Goal: Task Accomplishment & Management: Complete application form

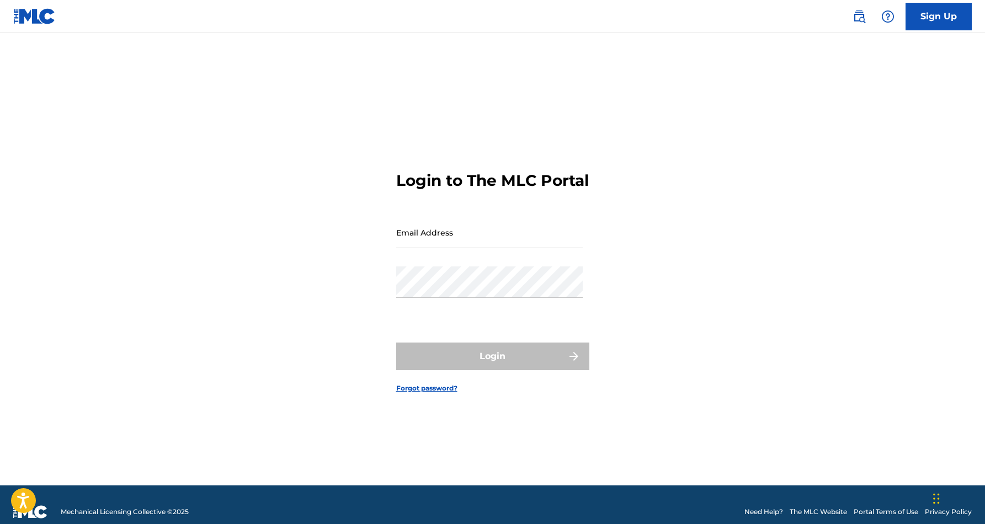
click at [458, 247] on input "Email Address" at bounding box center [489, 232] width 186 height 31
type input "[EMAIL_ADDRESS][DOMAIN_NAME]"
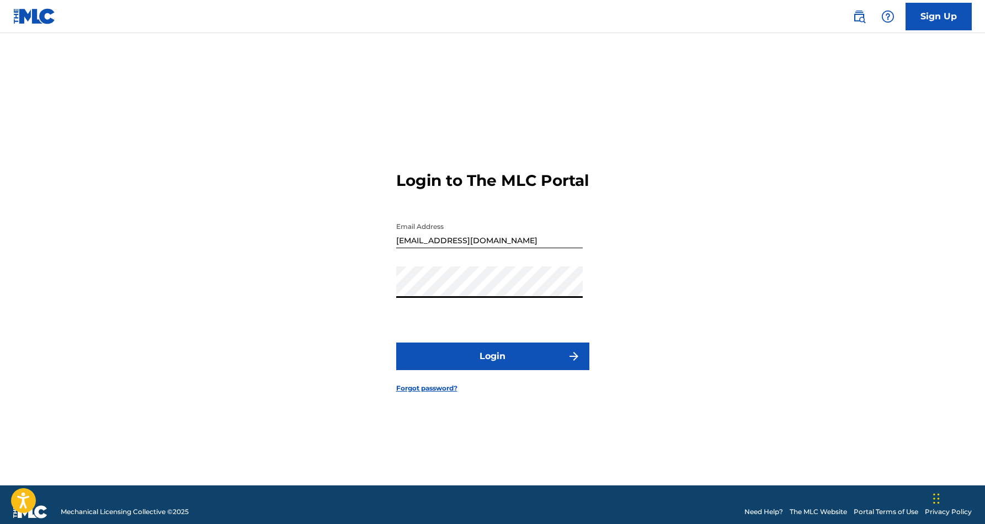
click at [492, 366] on button "Login" at bounding box center [492, 357] width 193 height 28
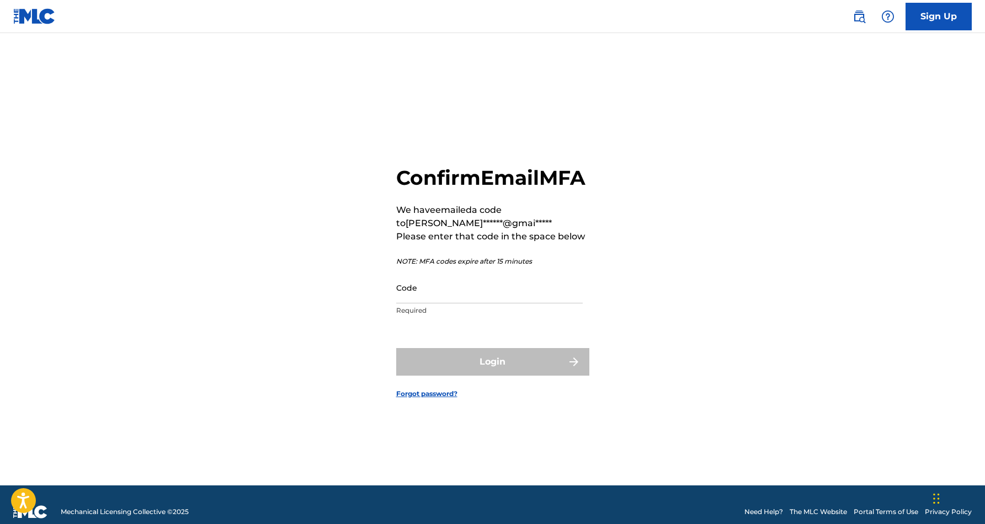
click at [432, 301] on input "Code" at bounding box center [489, 287] width 186 height 31
paste input "885975"
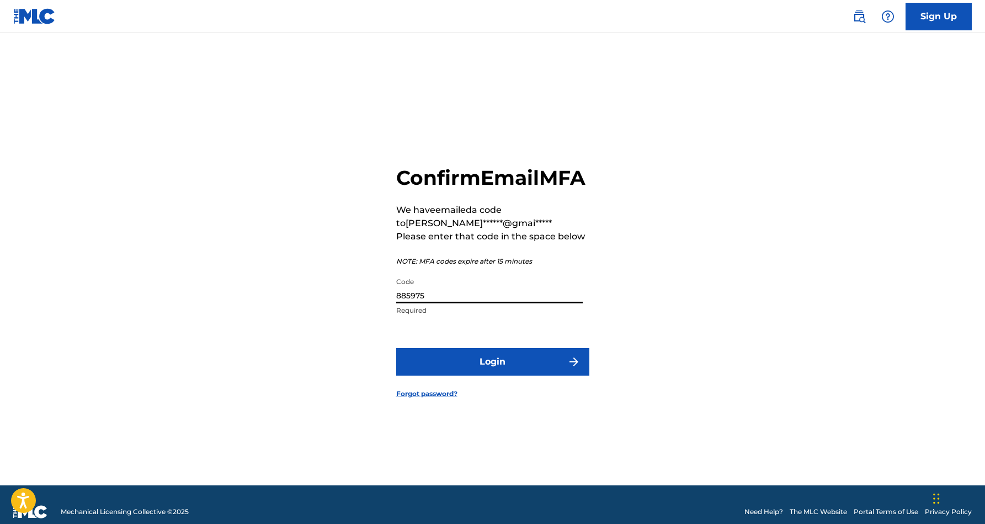
type input "885975"
click at [659, 276] on div "Confirm Email MFA We have emailed a code to [PERSON_NAME]******@gmai***** Pleas…" at bounding box center [492, 273] width 772 height 425
click at [494, 375] on button "Login" at bounding box center [492, 362] width 193 height 28
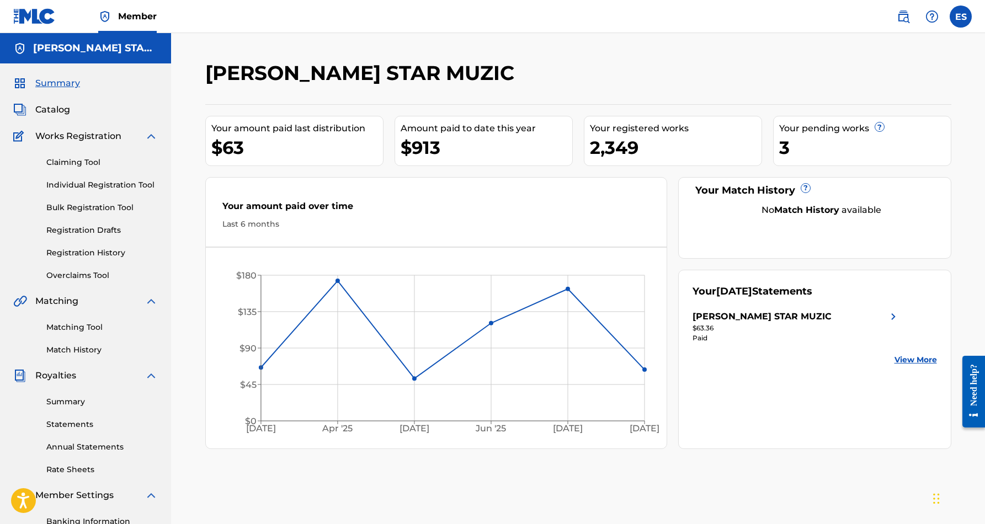
click at [110, 184] on link "Individual Registration Tool" at bounding box center [101, 185] width 111 height 12
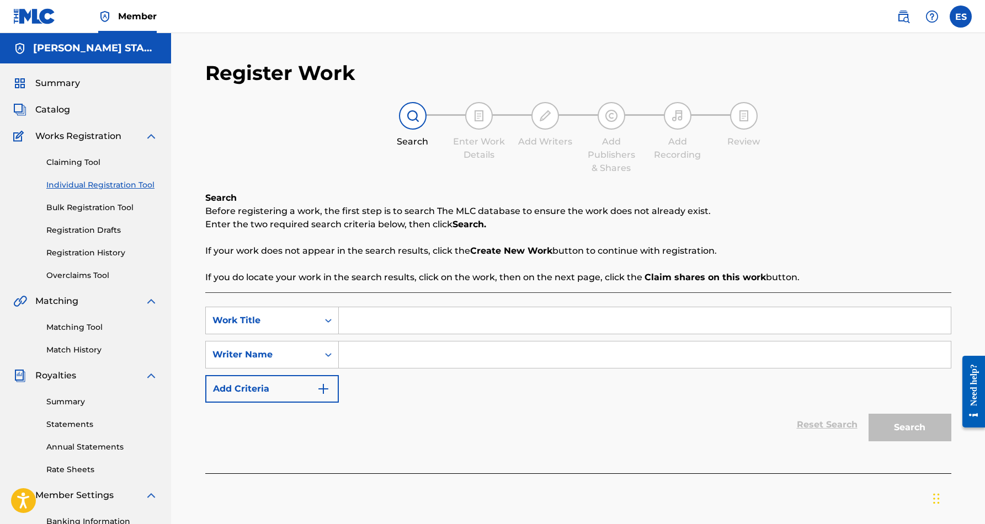
click at [354, 355] on input "Search Form" at bounding box center [645, 355] width 612 height 26
type input "[PERSON_NAME] [PERSON_NAME]"
click at [360, 319] on input "Search Form" at bounding box center [645, 320] width 612 height 26
paste input "Keep It Flamin'"
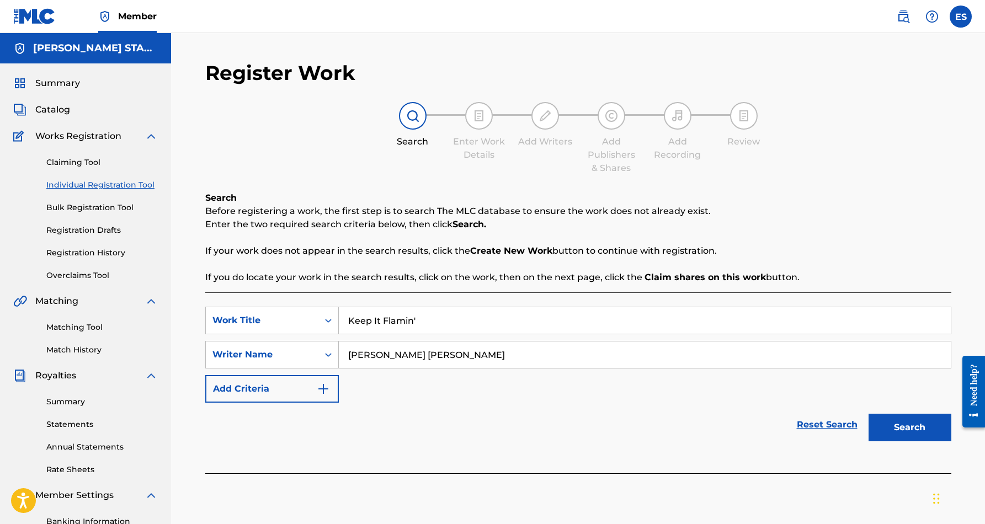
type input "Keep It Flamin'"
click at [904, 428] on button "Search" at bounding box center [909, 428] width 83 height 28
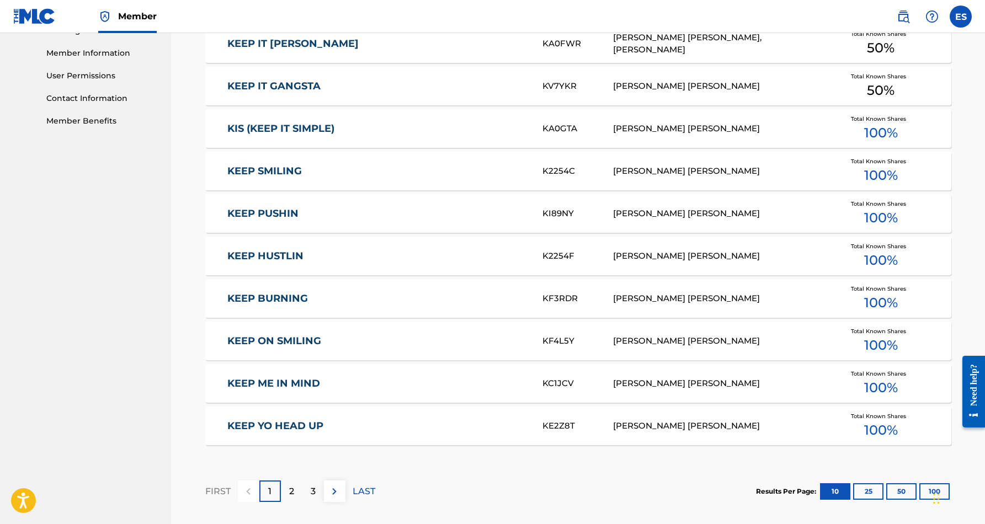
scroll to position [498, 0]
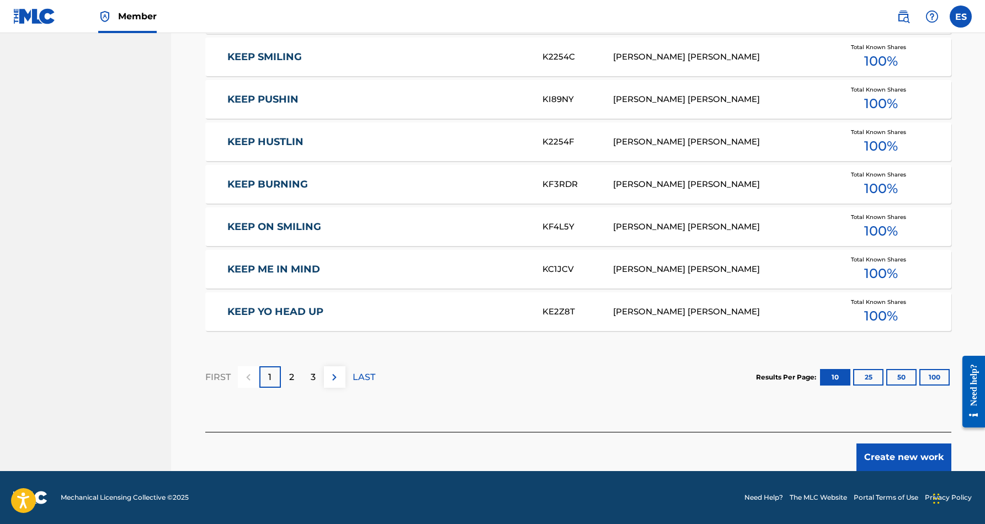
click at [906, 454] on button "Create new work" at bounding box center [903, 458] width 95 height 28
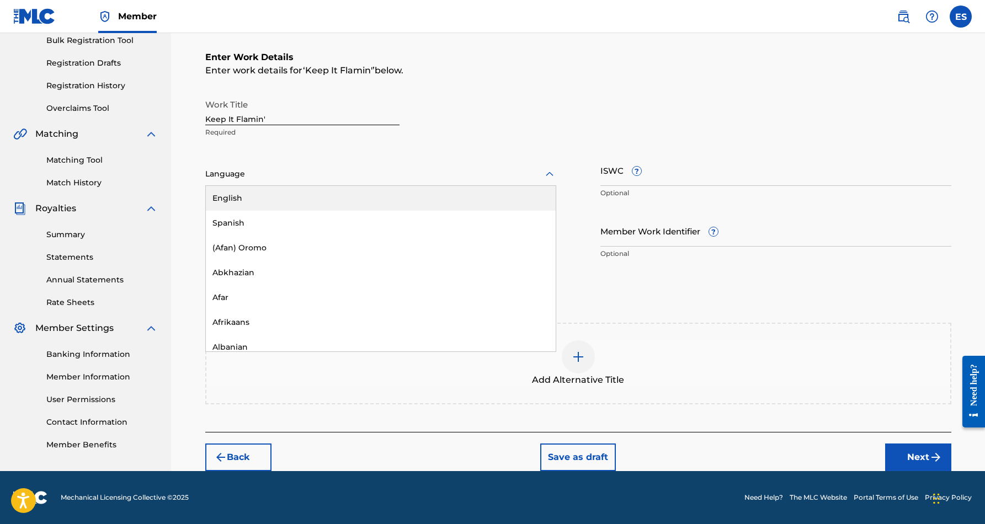
click at [549, 177] on icon at bounding box center [549, 174] width 13 height 13
click at [510, 198] on div "English" at bounding box center [381, 198] width 350 height 25
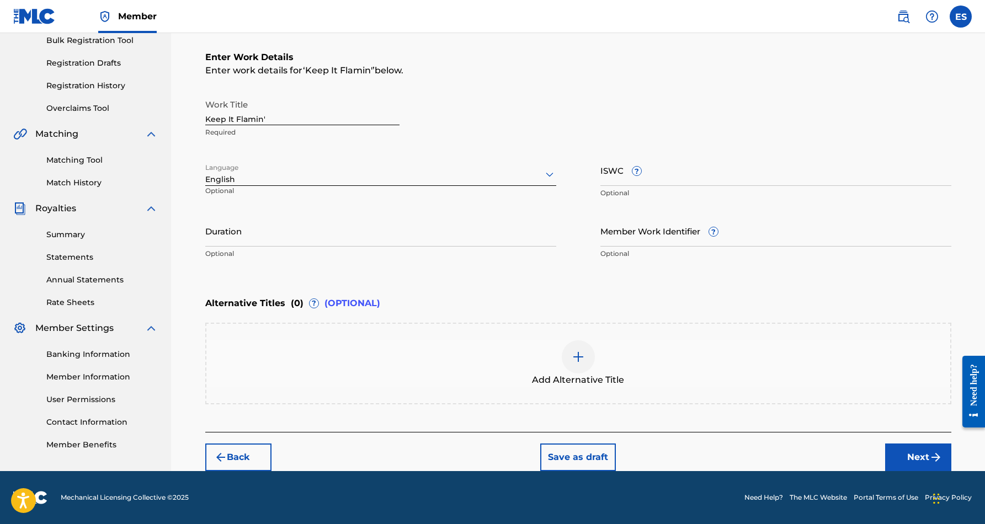
click at [324, 235] on input "Duration" at bounding box center [380, 230] width 351 height 31
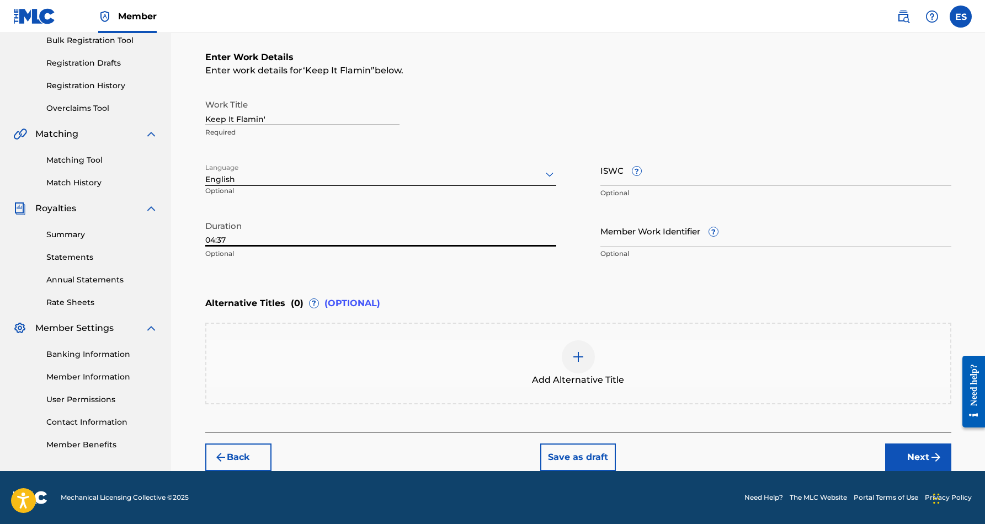
type input "04:37"
click at [503, 287] on div "Enter Work Details Enter work details for ‘ Keep It Flamin' ’ below. Work Title…" at bounding box center [578, 157] width 746 height 267
click at [908, 456] on button "Next" at bounding box center [918, 458] width 66 height 28
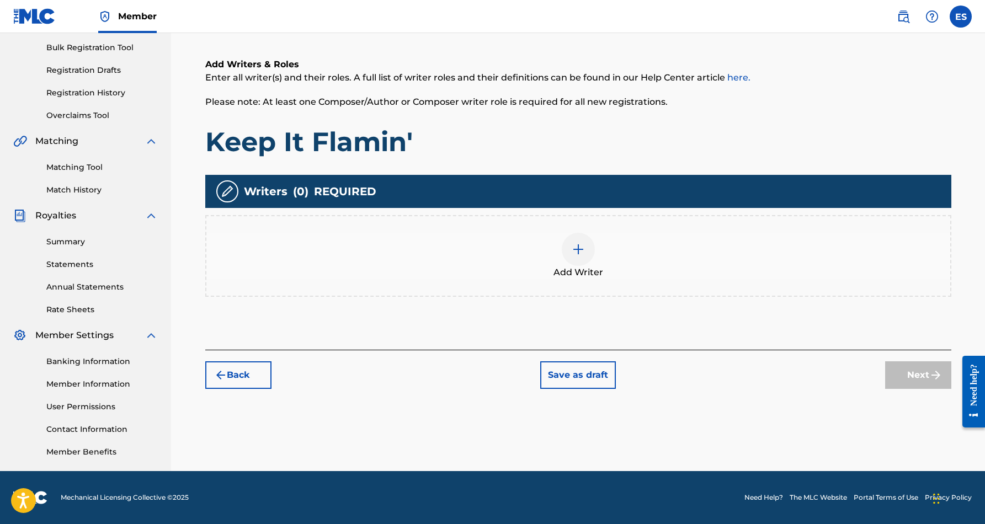
click at [585, 258] on div at bounding box center [578, 249] width 33 height 33
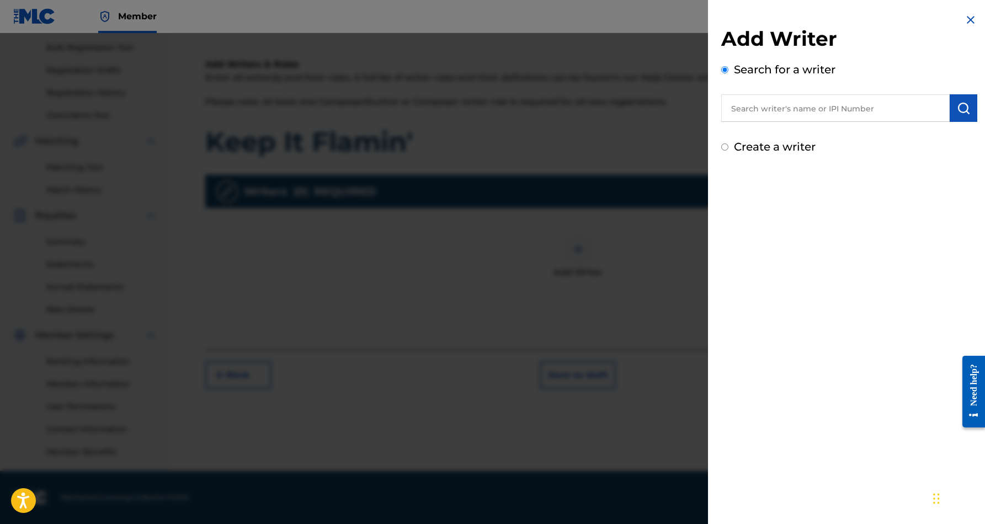
click at [768, 103] on input "text" at bounding box center [835, 108] width 228 height 28
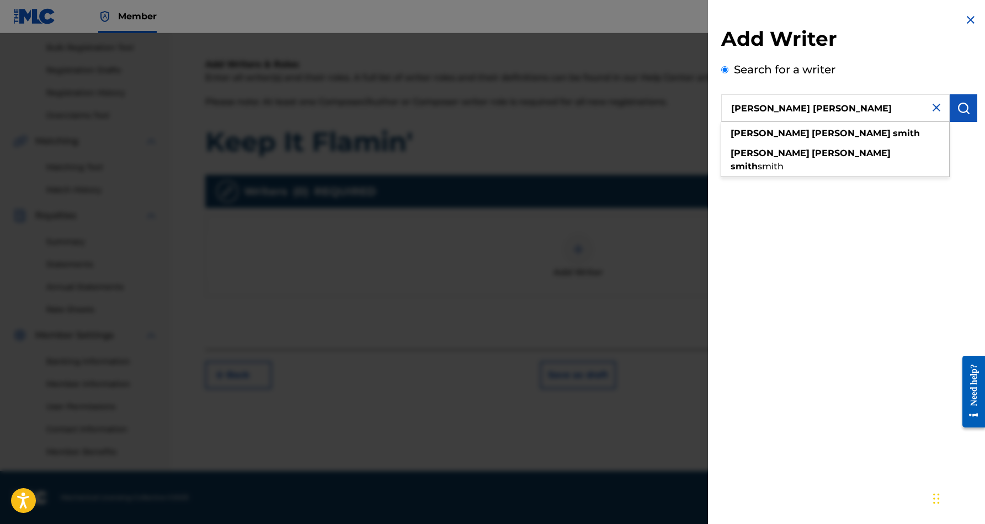
type input "[PERSON_NAME] [PERSON_NAME]"
click at [877, 199] on div "Add Writer Search for a writer [PERSON_NAME] [PERSON_NAME] Create a writer" at bounding box center [849, 262] width 282 height 524
click at [957, 110] on img "submit" at bounding box center [963, 108] width 13 height 13
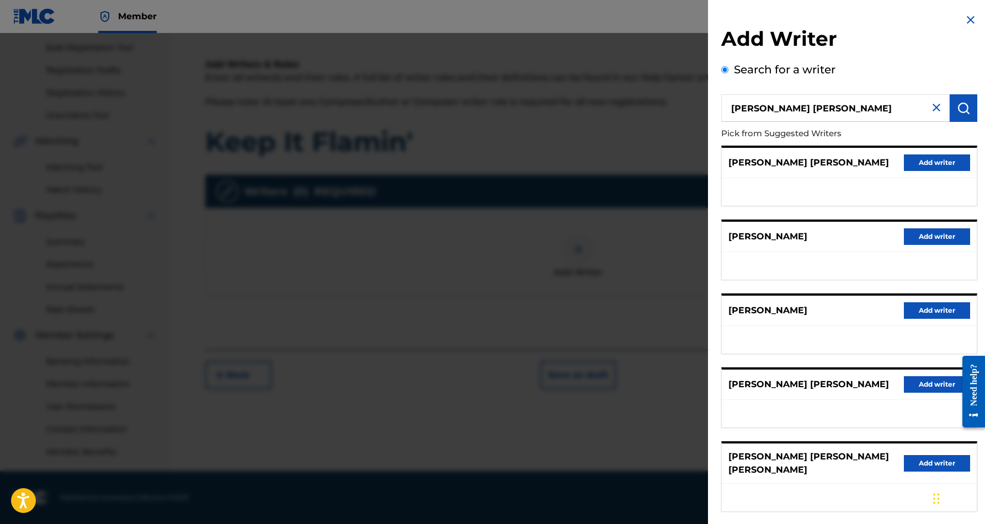
click at [938, 160] on button "Add writer" at bounding box center [937, 162] width 66 height 17
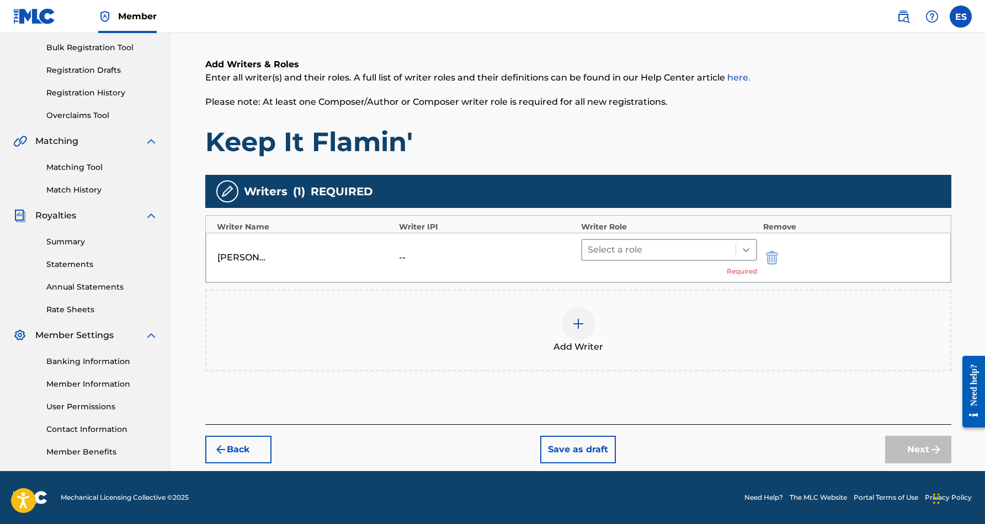
click at [743, 246] on icon at bounding box center [745, 249] width 11 height 11
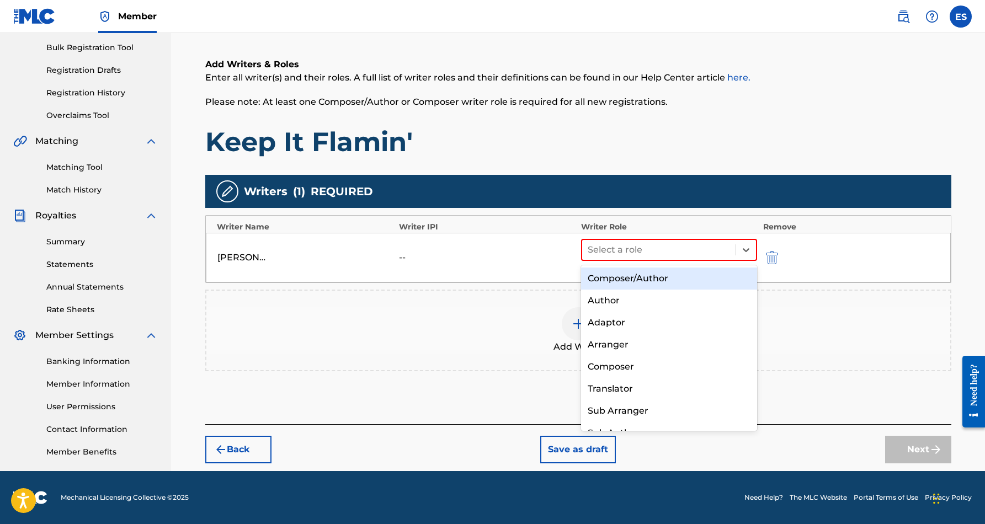
click at [686, 277] on div "Composer/Author" at bounding box center [669, 279] width 177 height 22
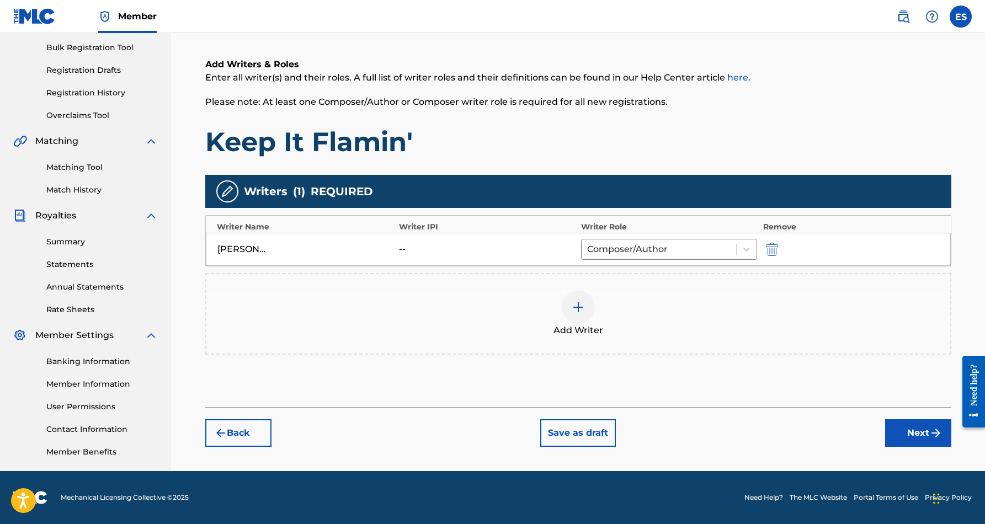
click at [910, 427] on button "Next" at bounding box center [918, 433] width 66 height 28
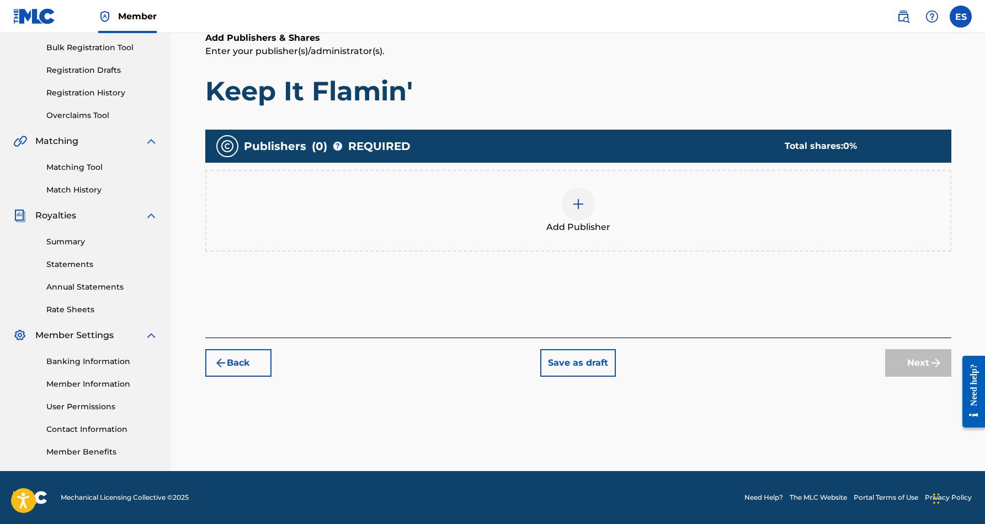
scroll to position [50, 0]
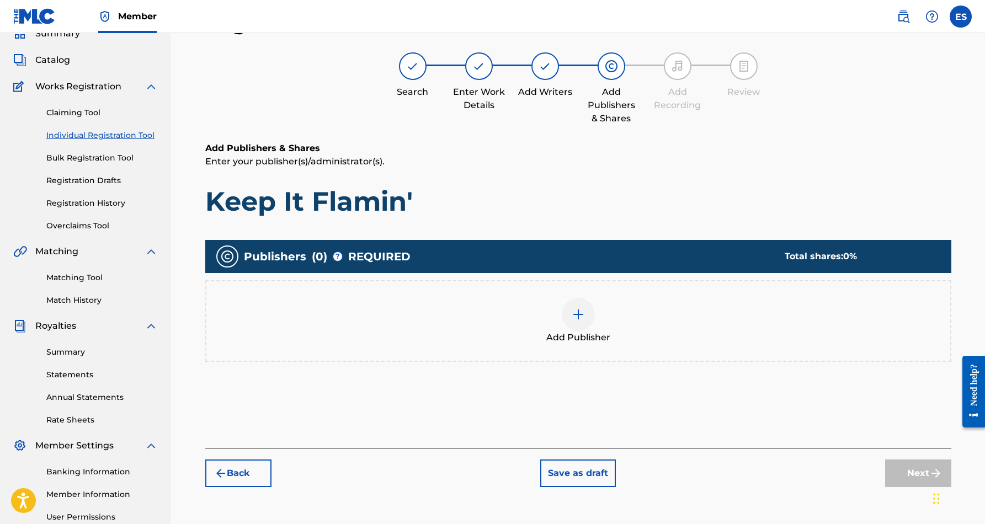
click at [580, 314] on img at bounding box center [578, 314] width 13 height 13
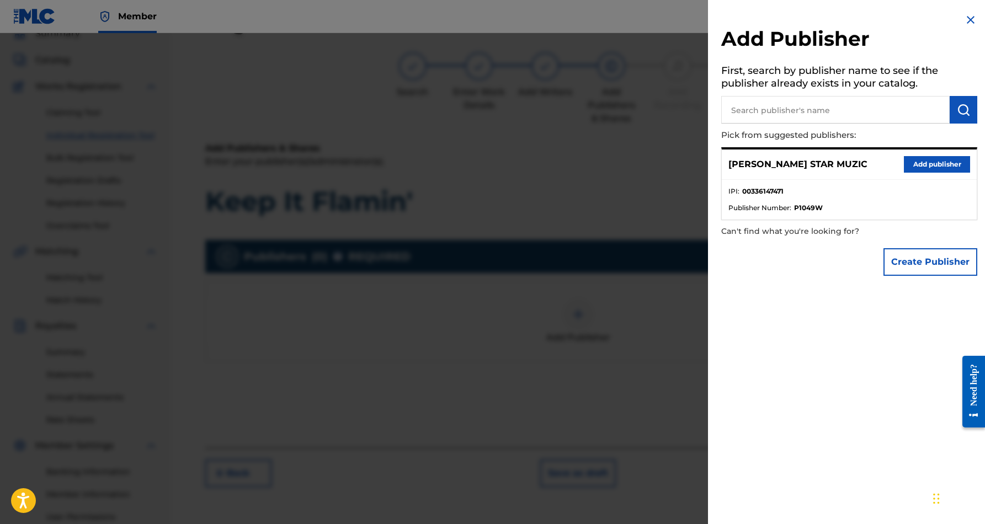
click at [913, 162] on button "Add publisher" at bounding box center [937, 164] width 66 height 17
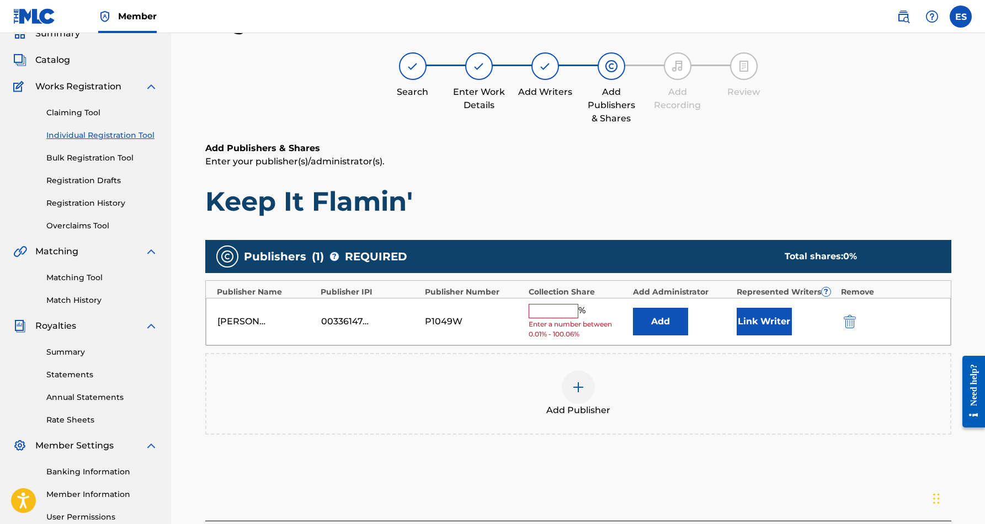
click at [556, 314] on input "text" at bounding box center [554, 311] width 50 height 14
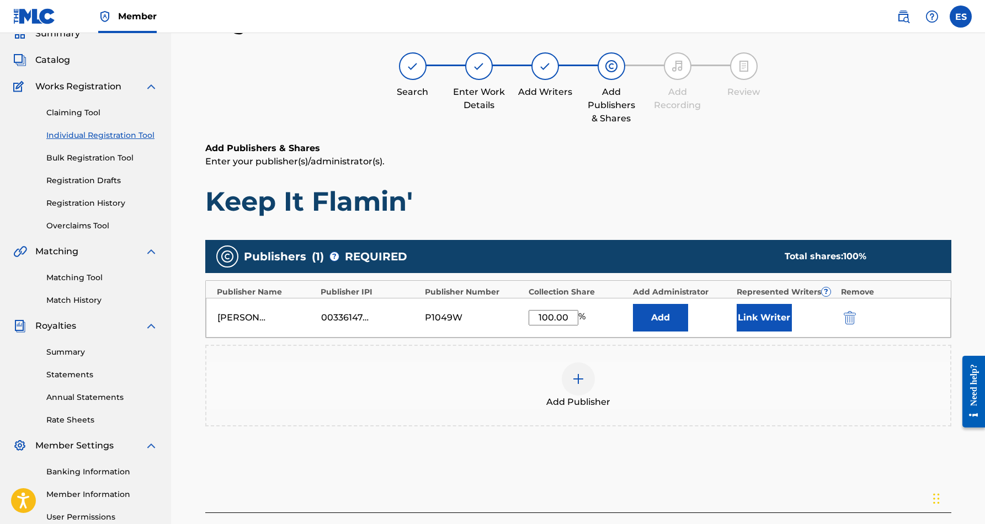
type input "100.00"
click at [573, 197] on h1 "Keep It Flamin'" at bounding box center [578, 201] width 746 height 33
click at [754, 319] on button "Link Writer" at bounding box center [764, 318] width 55 height 28
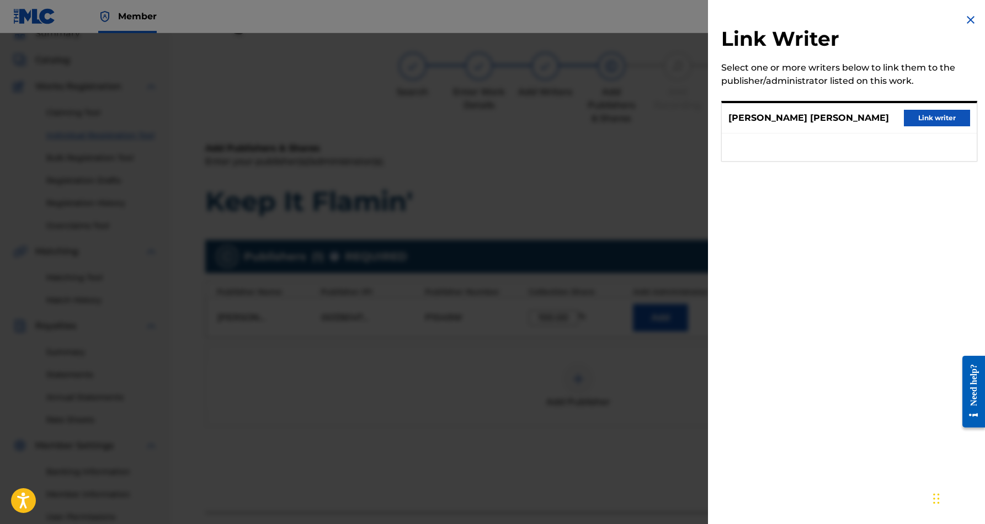
click at [929, 120] on button "Link writer" at bounding box center [937, 118] width 66 height 17
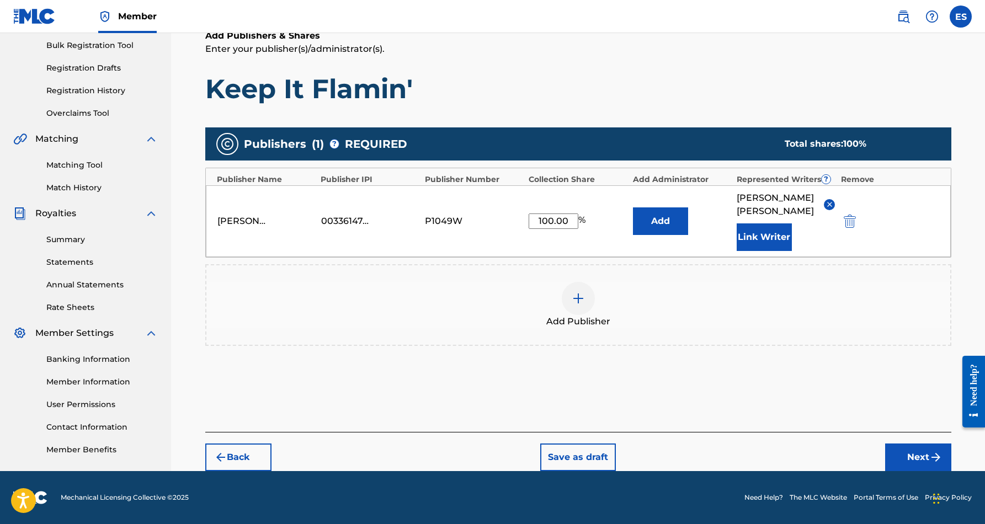
scroll to position [162, 0]
click at [919, 454] on button "Next" at bounding box center [918, 458] width 66 height 28
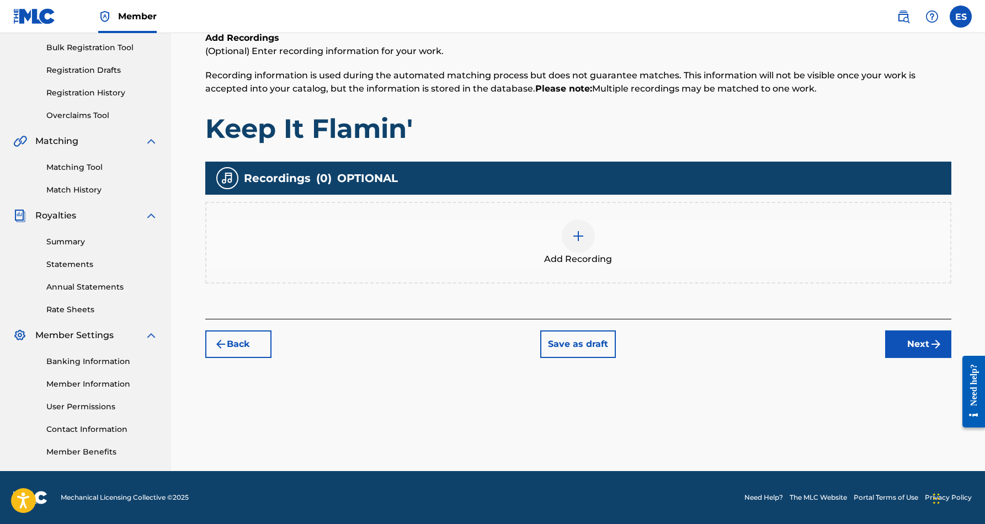
click at [576, 233] on img at bounding box center [578, 236] width 13 height 13
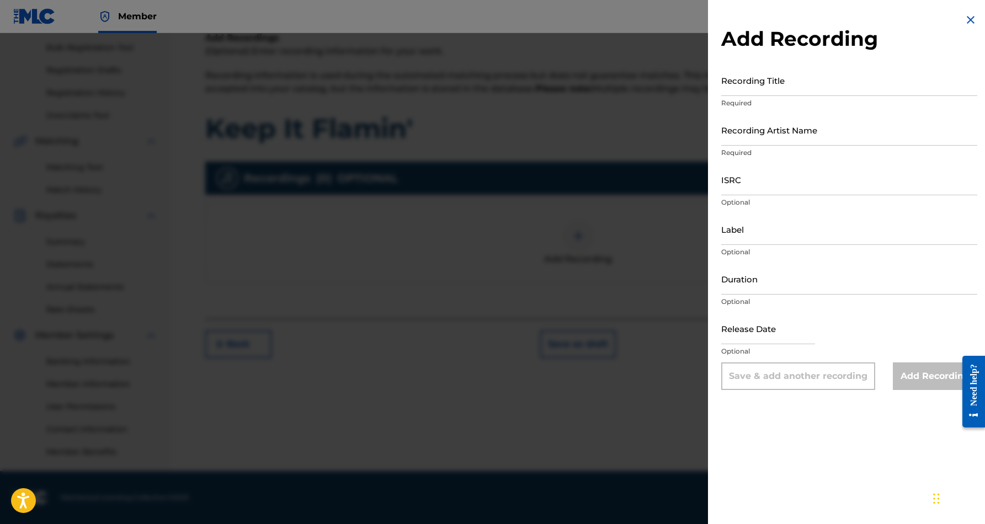
click at [773, 87] on input "Recording Title" at bounding box center [849, 80] width 256 height 31
paste input "Keep It Flamin'"
type input "Keep It Flamin'"
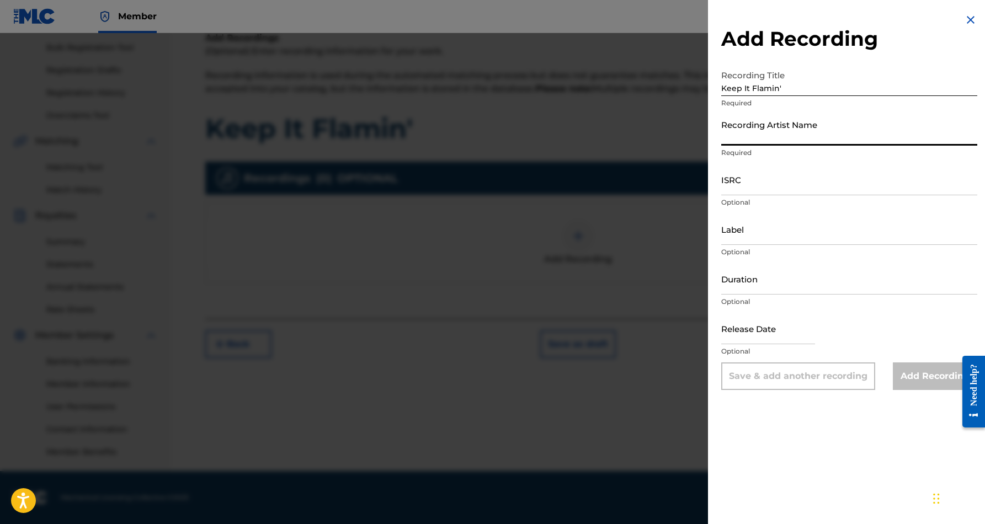
click at [756, 129] on input "Recording Artist Name" at bounding box center [849, 129] width 256 height 31
paste input "[PERSON_NAME] “[PERSON_NAME]” [PERSON_NAME]"
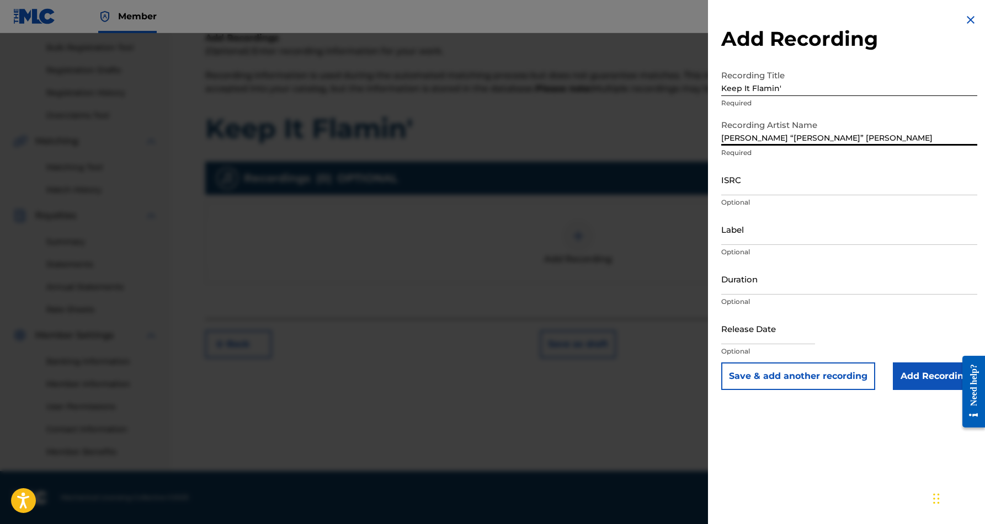
type input "[PERSON_NAME] “[PERSON_NAME]” [PERSON_NAME]"
click at [764, 184] on input "ISRC" at bounding box center [849, 179] width 256 height 31
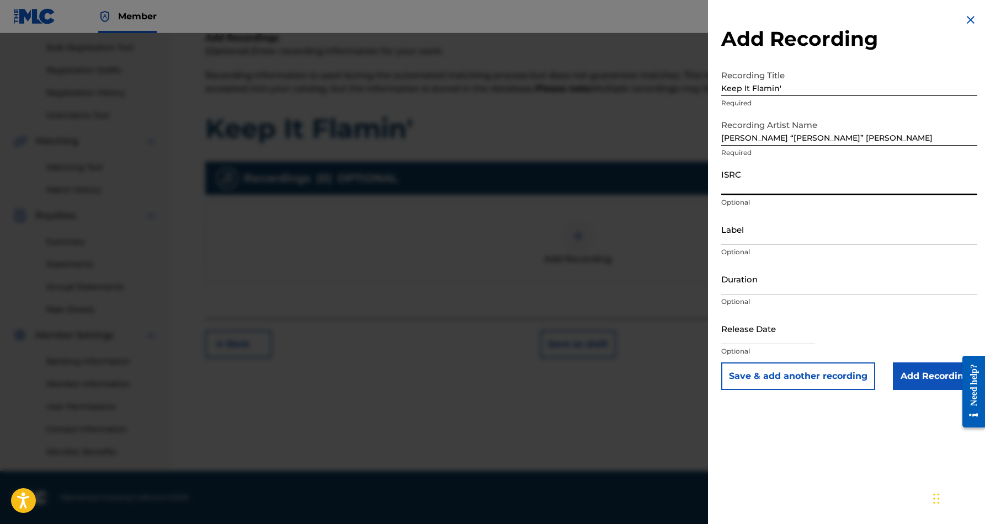
paste input "QZZ7L2588222"
type input "QZZ7L2588222"
click at [781, 232] on input "Label" at bounding box center [849, 229] width 256 height 31
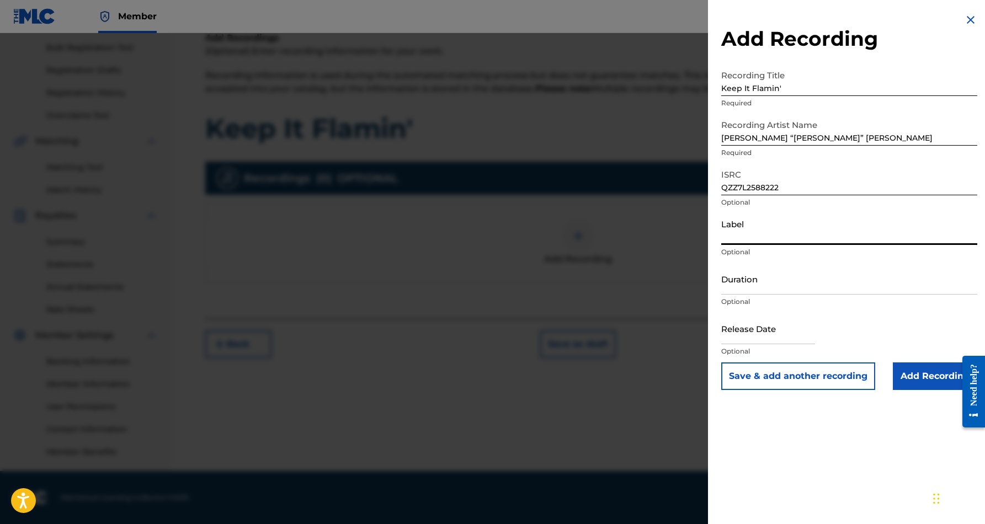
paste input "[PERSON_NAME] Beats Market Records"
type input "[PERSON_NAME] Beats Market Records"
click at [755, 285] on input "Duration" at bounding box center [849, 278] width 256 height 31
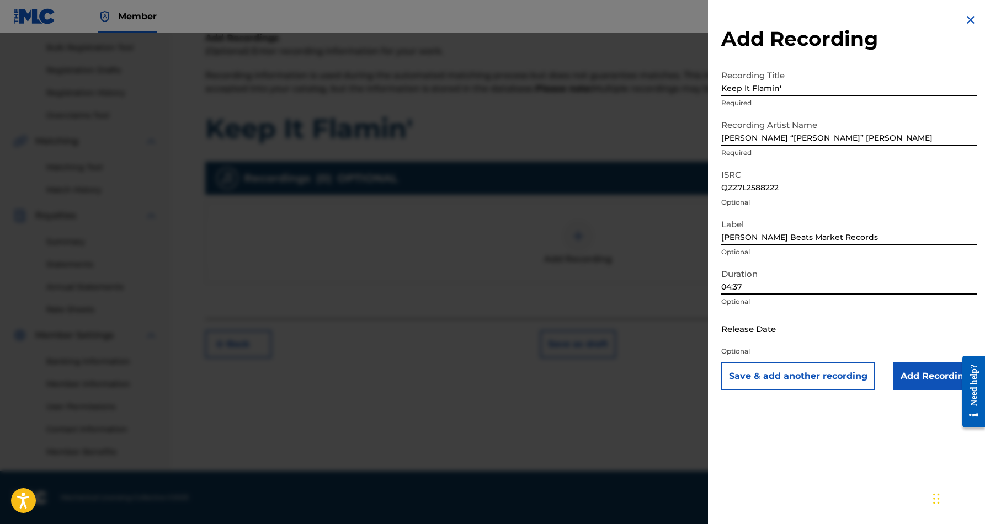
type input "04:37"
click at [769, 325] on input "text" at bounding box center [768, 328] width 94 height 31
select select "7"
select select "2025"
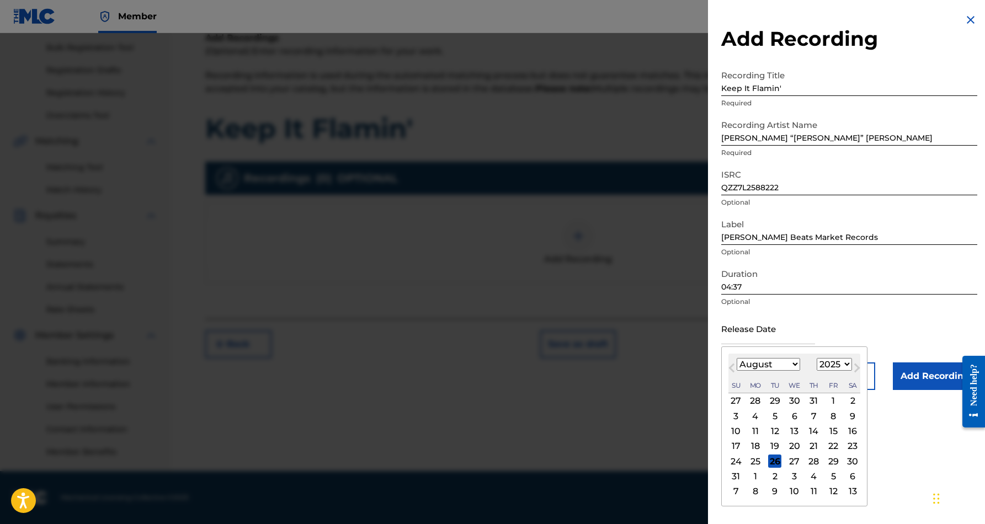
click at [776, 462] on div "26" at bounding box center [774, 461] width 13 height 13
type input "[DATE]"
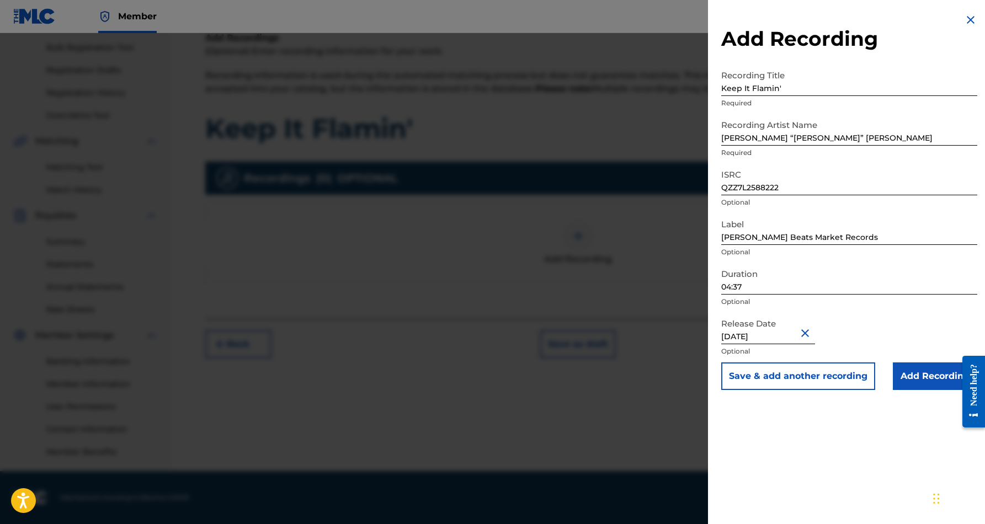
click at [926, 375] on input "Add Recording" at bounding box center [935, 376] width 84 height 28
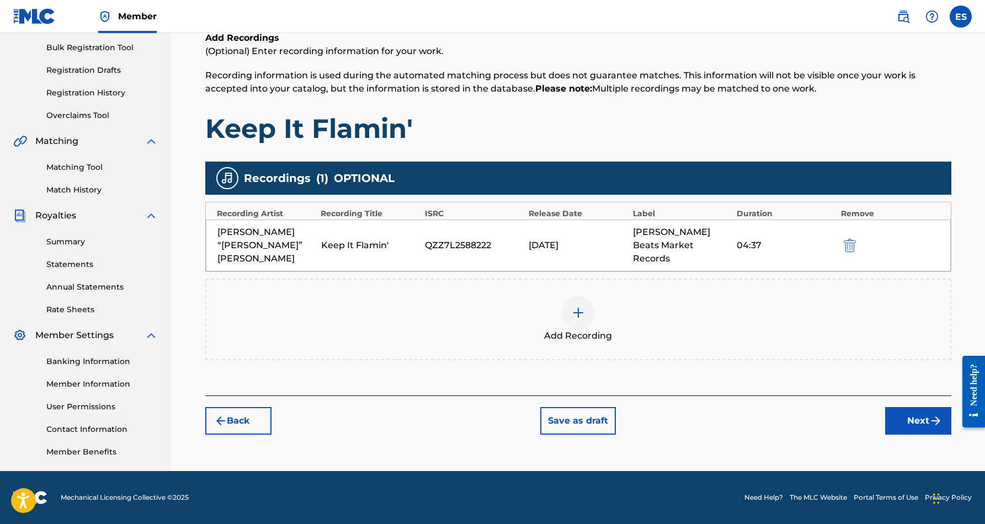
click at [902, 407] on button "Next" at bounding box center [918, 421] width 66 height 28
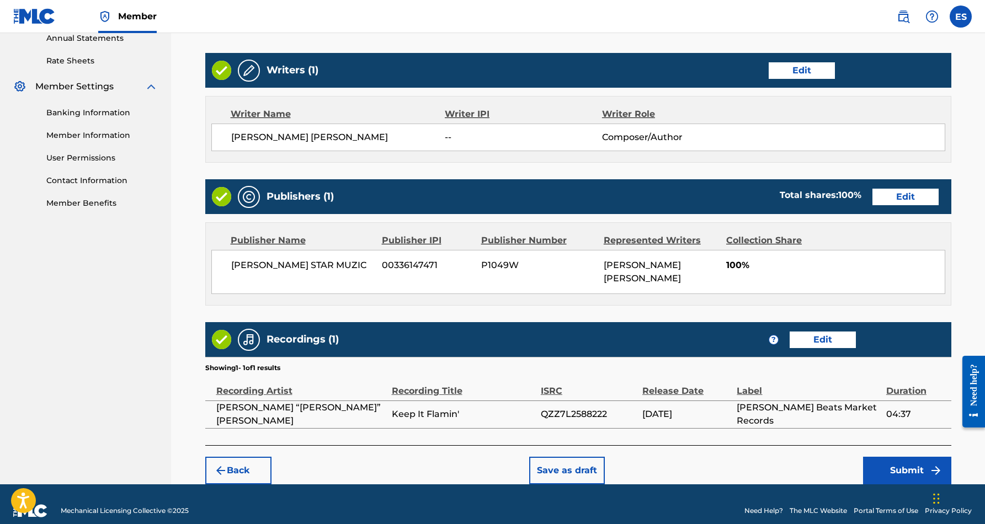
scroll to position [408, 0]
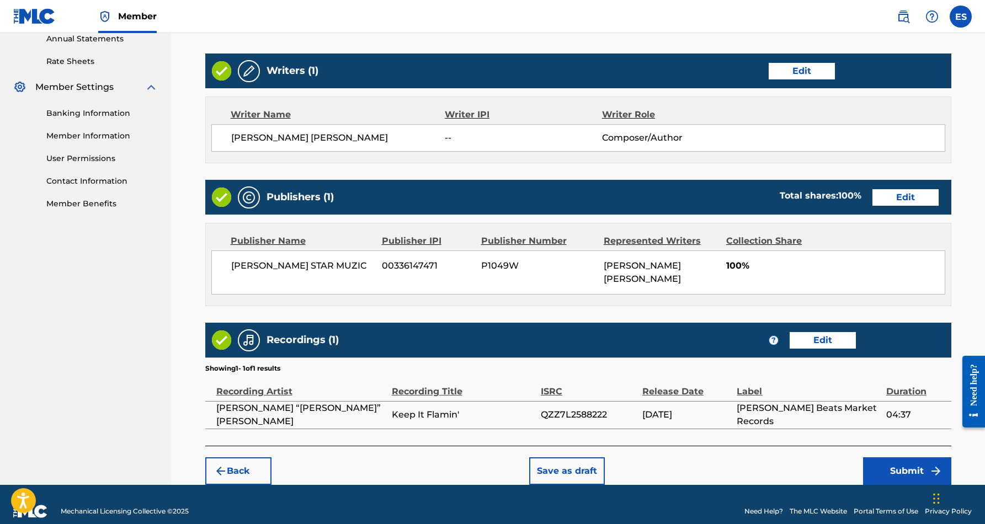
click at [917, 457] on button "Submit" at bounding box center [907, 471] width 88 height 28
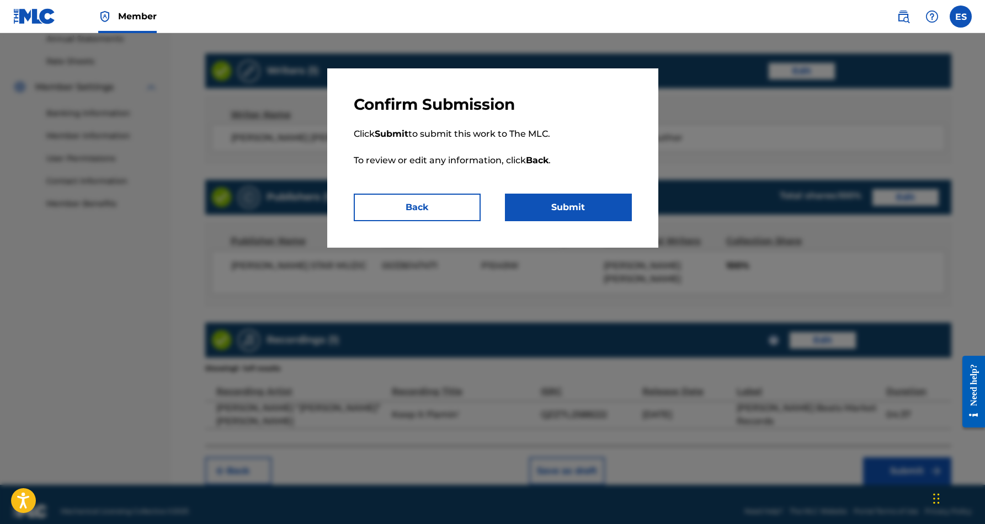
click at [590, 209] on button "Submit" at bounding box center [568, 208] width 127 height 28
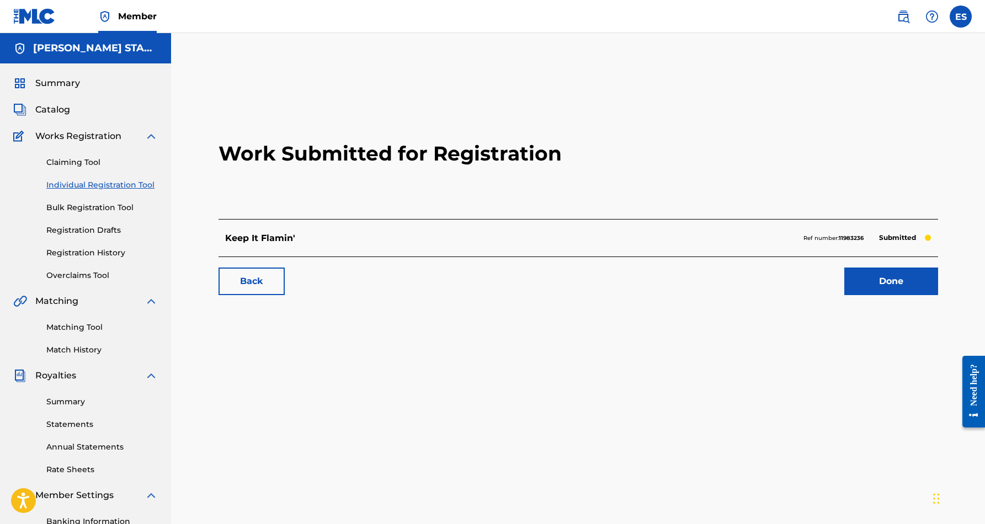
click at [961, 15] on label at bounding box center [960, 17] width 22 height 22
click at [961, 17] on input "ES [PERSON_NAME] [EMAIL_ADDRESS][DOMAIN_NAME] Notification Preferences Profile …" at bounding box center [961, 17] width 0 height 0
click at [851, 157] on p "Log out" at bounding box center [854, 156] width 26 height 10
click at [961, 17] on input "ES [PERSON_NAME] [EMAIL_ADDRESS][DOMAIN_NAME] Notification Preferences Profile …" at bounding box center [961, 17] width 0 height 0
